Goal: Find specific page/section: Find specific page/section

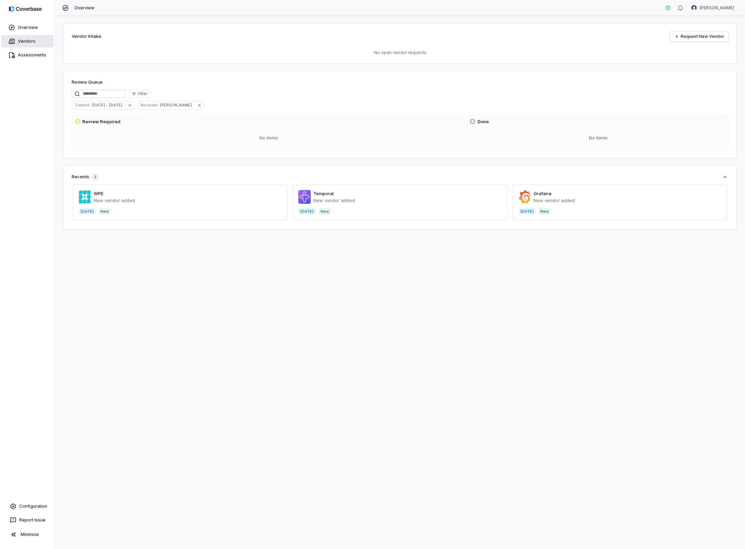
click at [28, 40] on span "Vendors" at bounding box center [27, 42] width 18 height 6
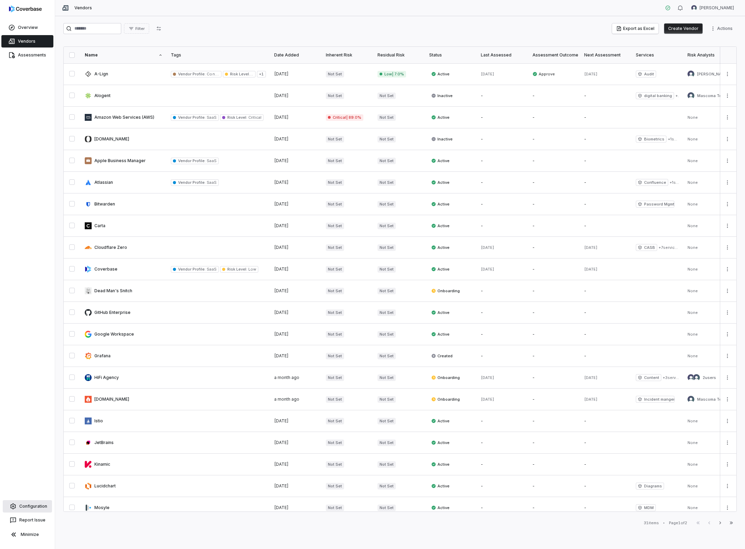
click at [34, 509] on link "Configuration" at bounding box center [27, 506] width 49 height 12
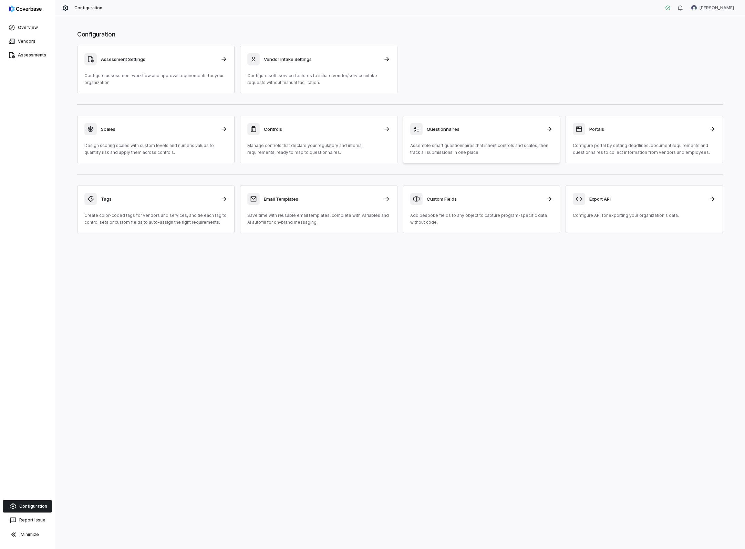
click at [448, 127] on h3 "Questionnaires" at bounding box center [484, 129] width 115 height 6
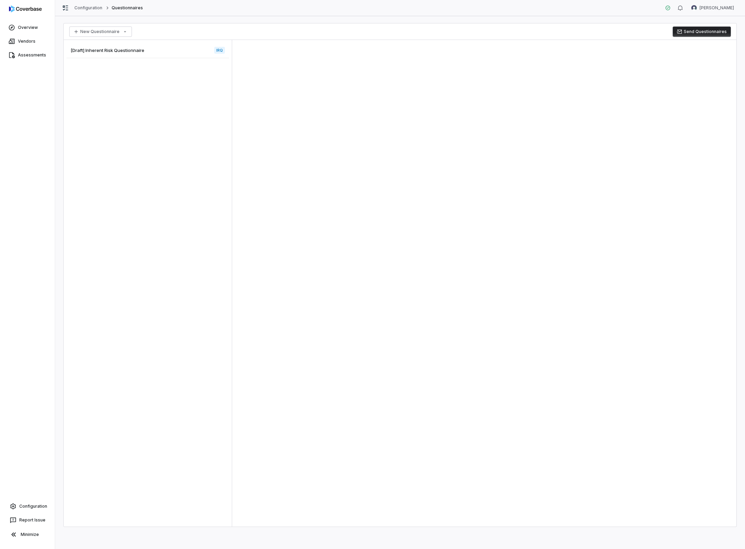
click at [120, 51] on span "[Draft] Inherent Risk Questionnaire" at bounding box center [108, 50] width 74 height 6
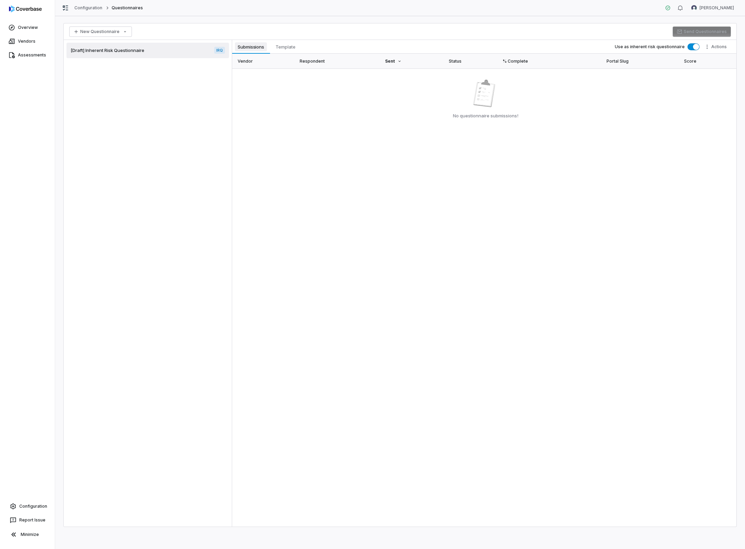
click at [257, 47] on span "Submissions" at bounding box center [251, 46] width 32 height 9
click at [285, 48] on span "Template" at bounding box center [285, 46] width 25 height 9
click at [254, 46] on span "Submissions" at bounding box center [251, 46] width 32 height 9
type textarea "*"
click at [284, 48] on span "Template" at bounding box center [285, 46] width 25 height 9
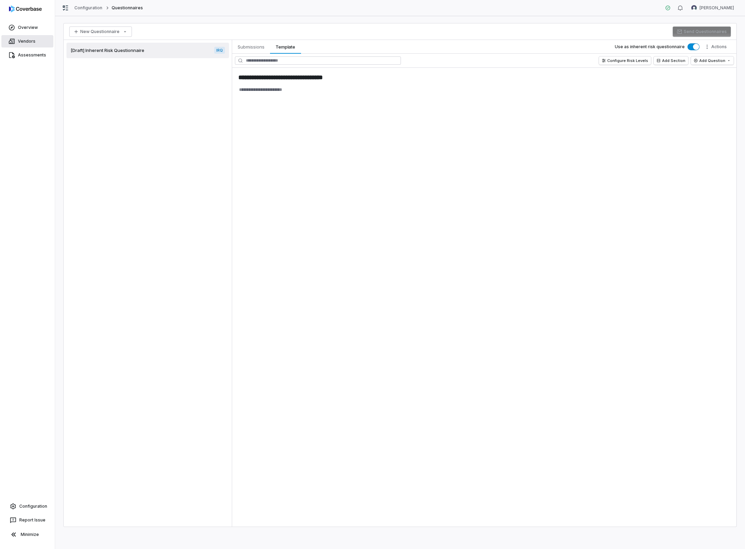
click at [25, 43] on span "Vendors" at bounding box center [27, 42] width 18 height 6
